Goal: Task Accomplishment & Management: Use online tool/utility

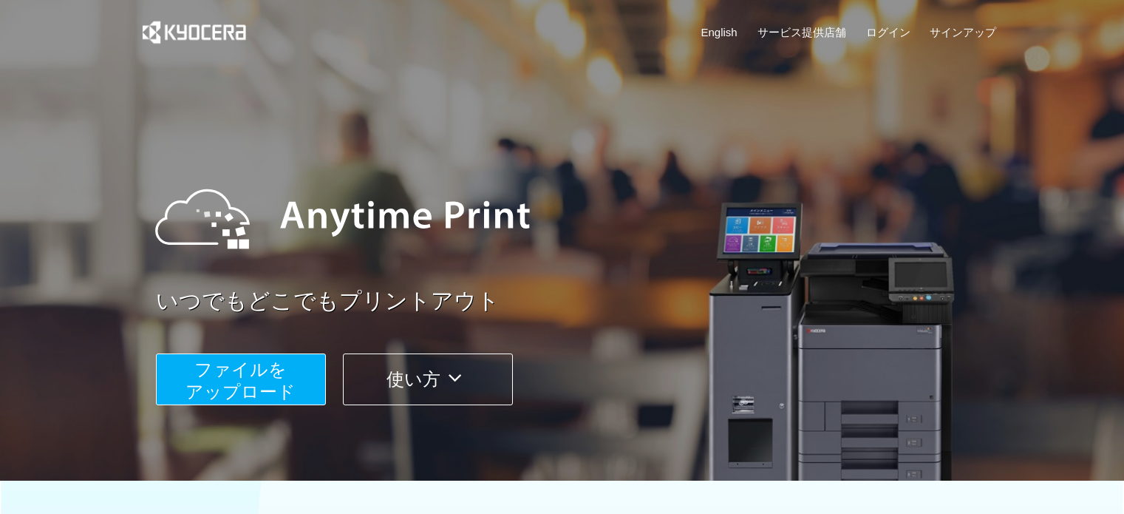
click at [261, 387] on span "ファイルを ​​アップロード" at bounding box center [241, 380] width 110 height 42
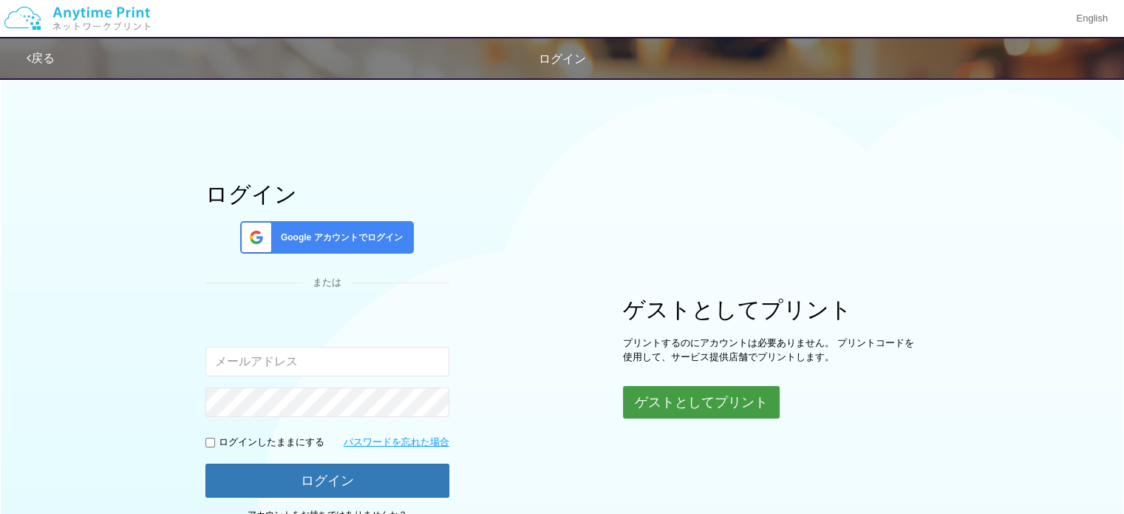
click at [689, 413] on button "ゲストとしてプリント" at bounding box center [701, 402] width 157 height 33
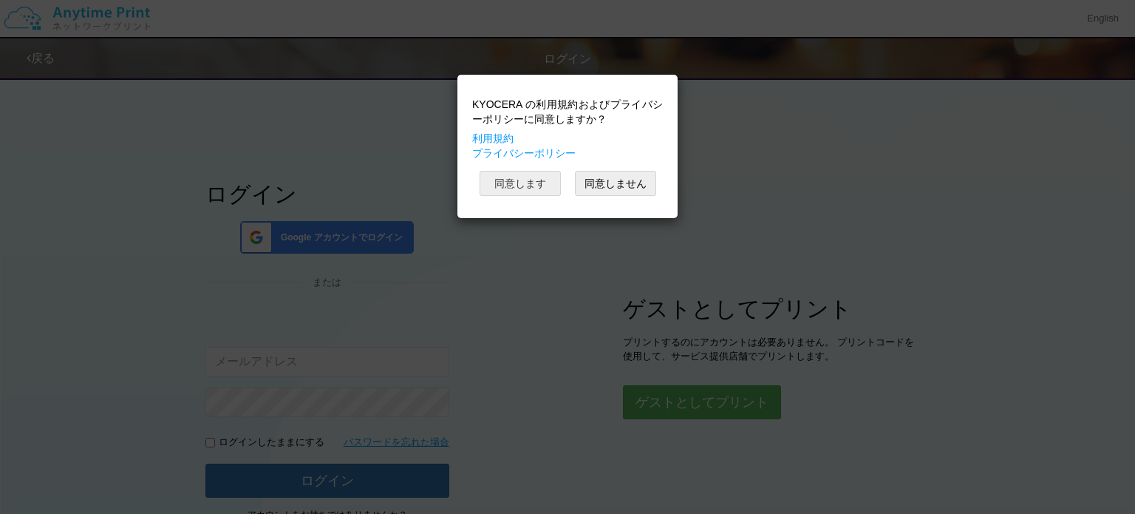
click at [506, 196] on button "同意します" at bounding box center [520, 183] width 81 height 25
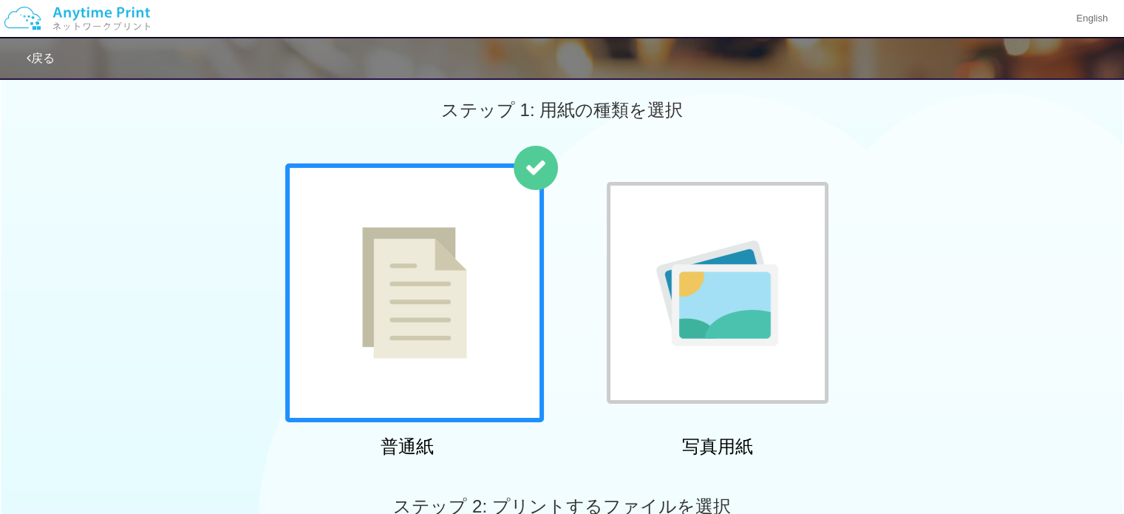
click at [497, 220] on div at bounding box center [414, 292] width 259 height 259
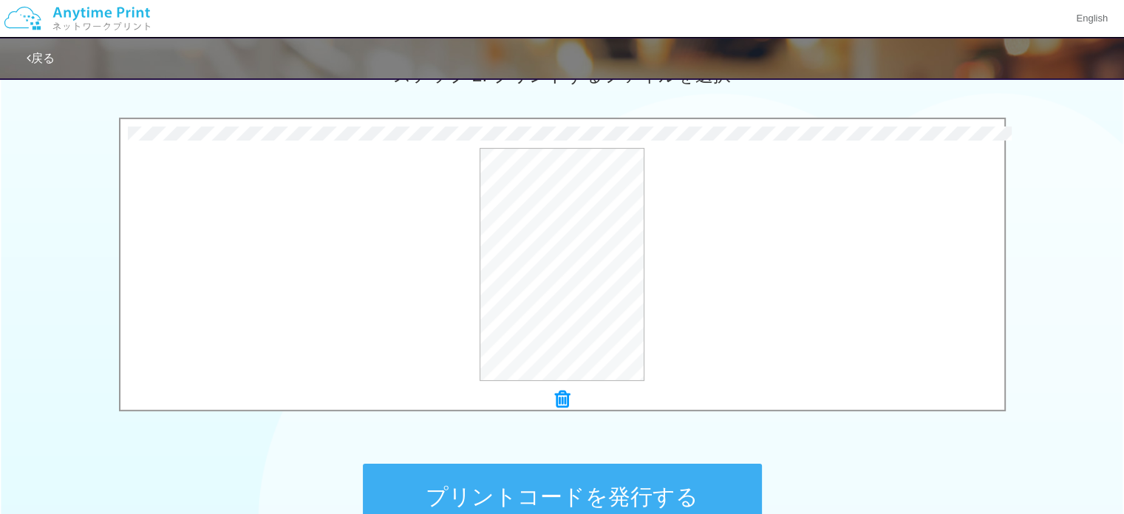
scroll to position [610, 0]
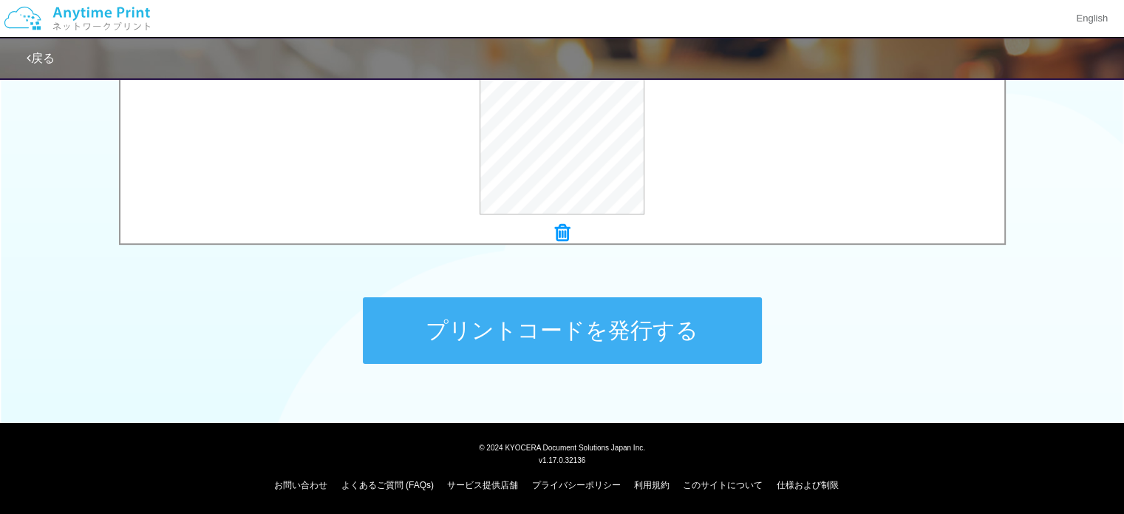
click at [622, 355] on button "プリントコードを発行する" at bounding box center [562, 330] width 399 height 67
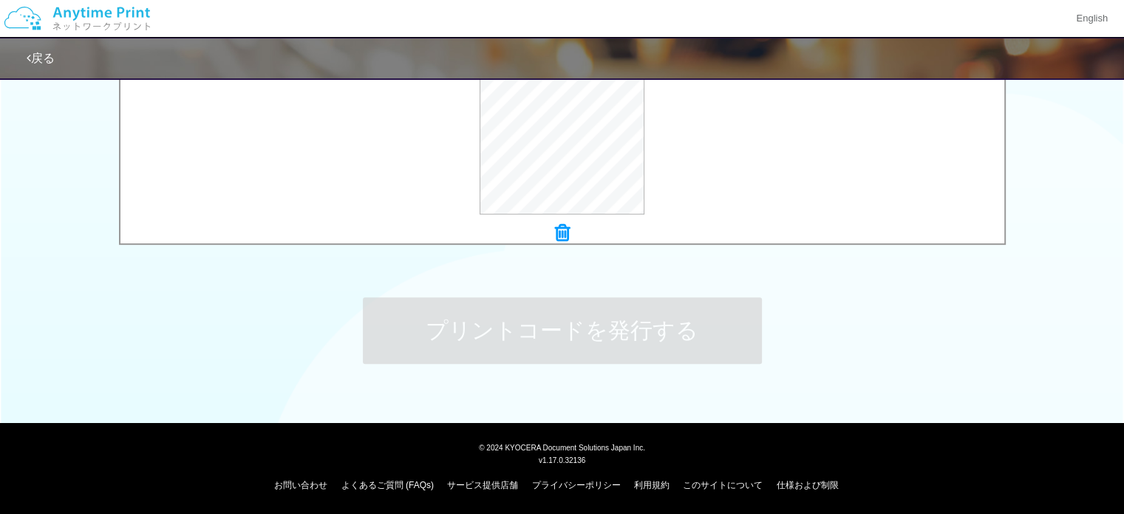
scroll to position [0, 0]
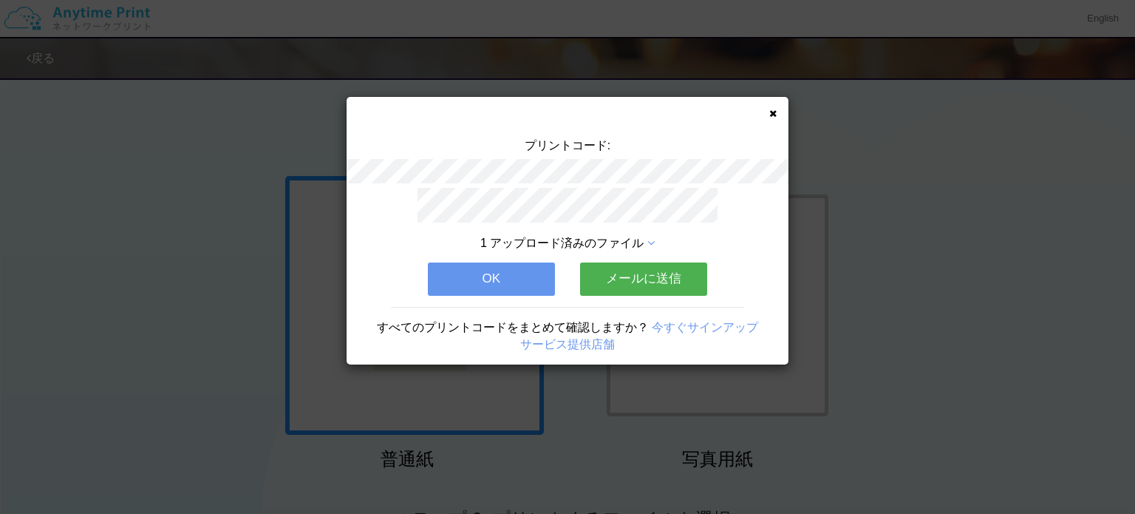
click at [495, 273] on button "OK" at bounding box center [491, 278] width 127 height 33
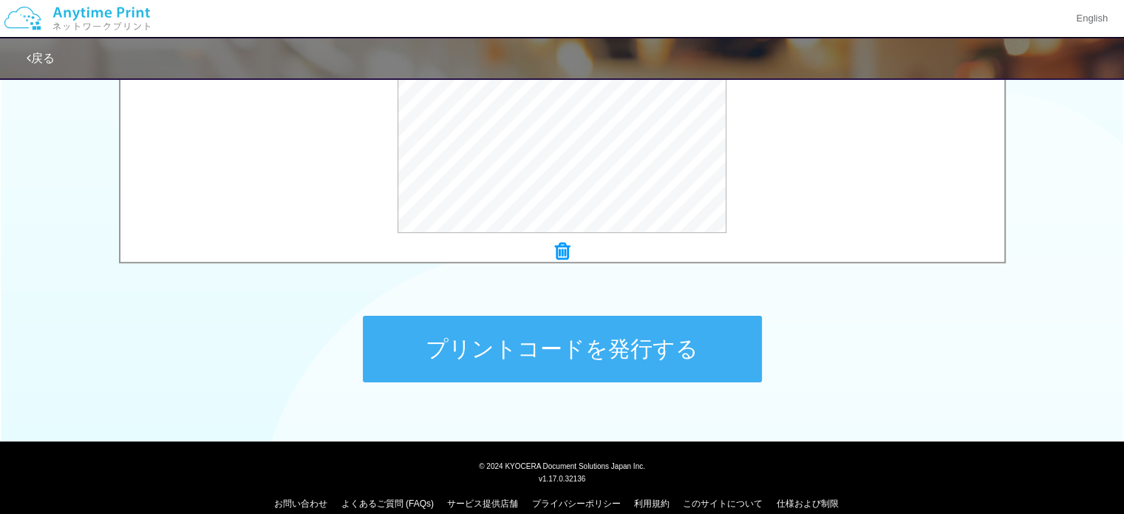
scroll to position [610, 0]
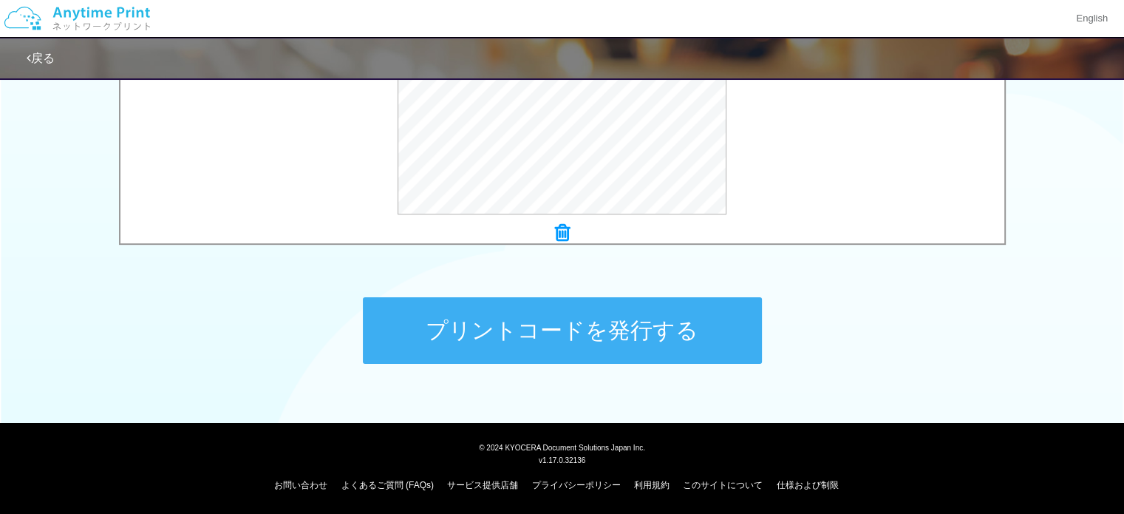
click at [624, 352] on button "プリントコードを発行する" at bounding box center [562, 330] width 399 height 67
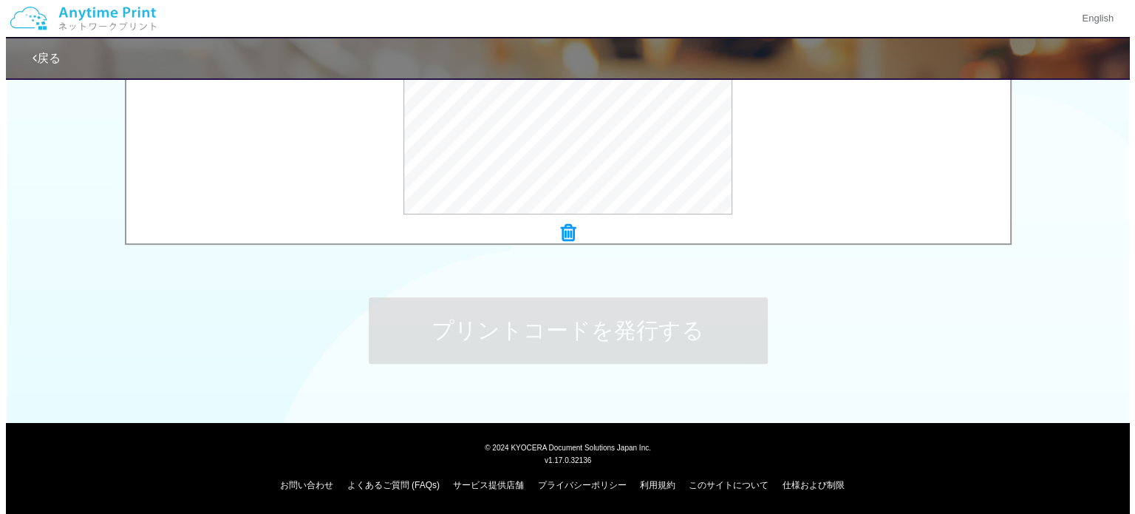
scroll to position [0, 0]
